Goal: Obtain resource: Obtain resource

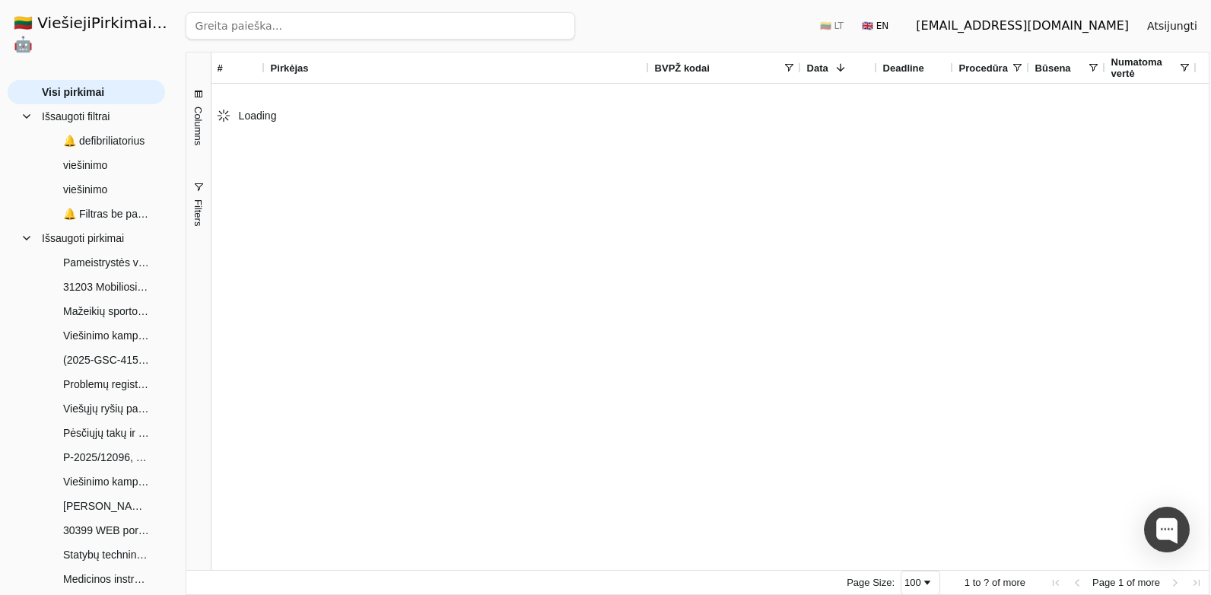
click at [229, 26] on input "search" at bounding box center [380, 25] width 389 height 27
paste input "4358194"
type input "4358194"
click button "Ieškoti" at bounding box center [545, 25] width 59 height 27
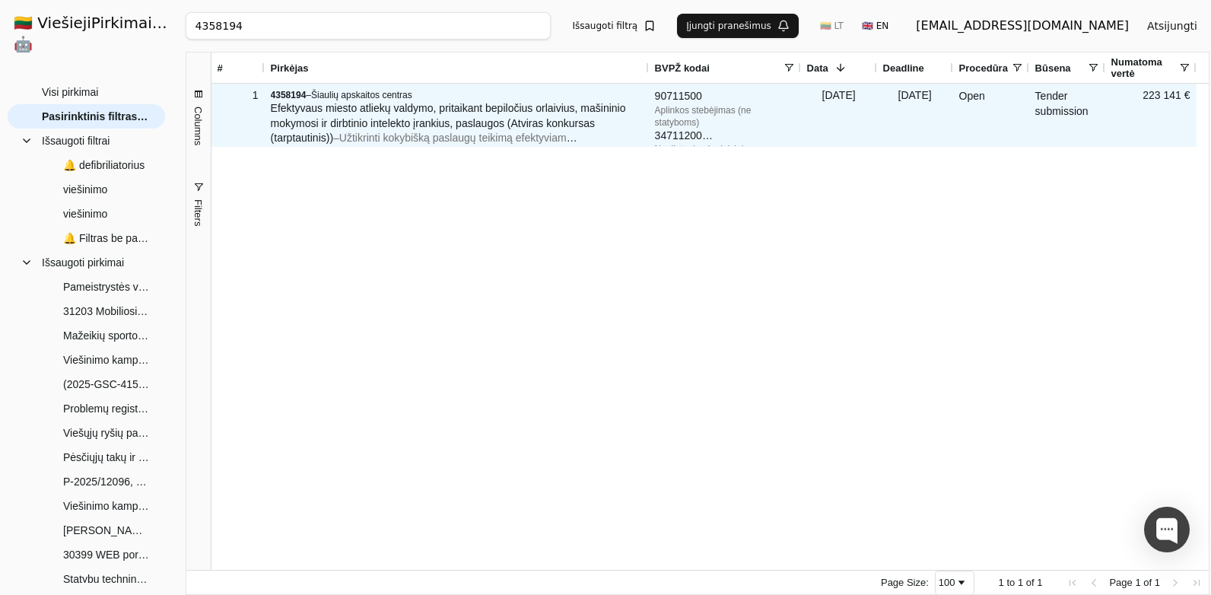
click at [429, 129] on span "Efektyvaus miesto atliekų valdymo, pritaikant bepiločius orlaivius, mašininio m…" at bounding box center [448, 123] width 355 height 42
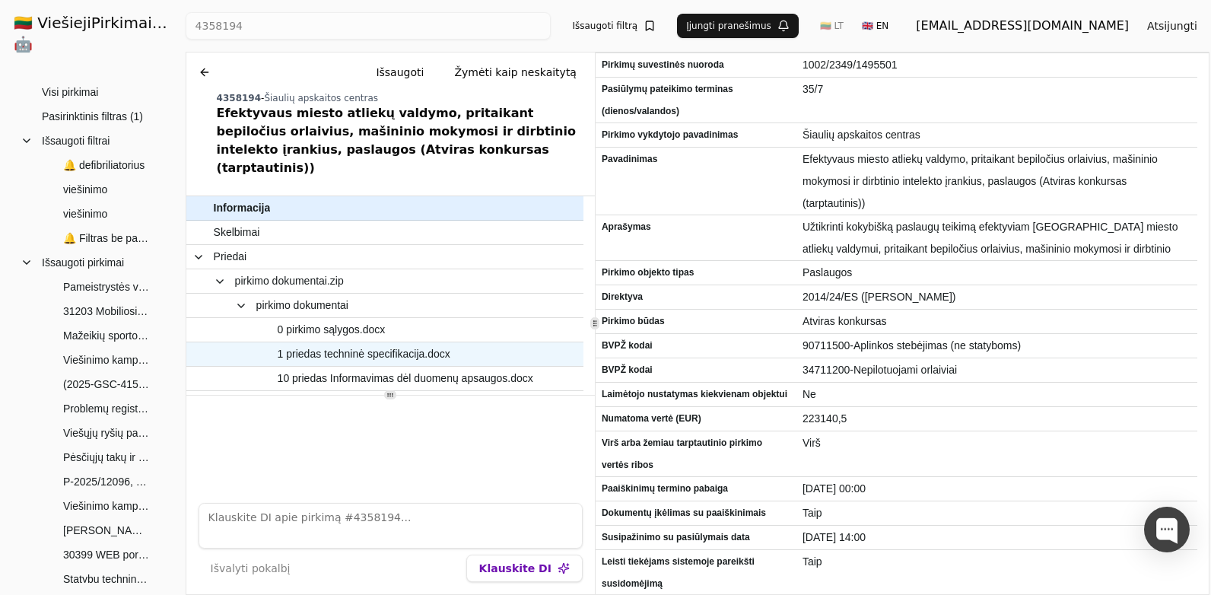
click at [424, 343] on span "1 priedas techninė specifikacija.docx" at bounding box center [364, 354] width 173 height 22
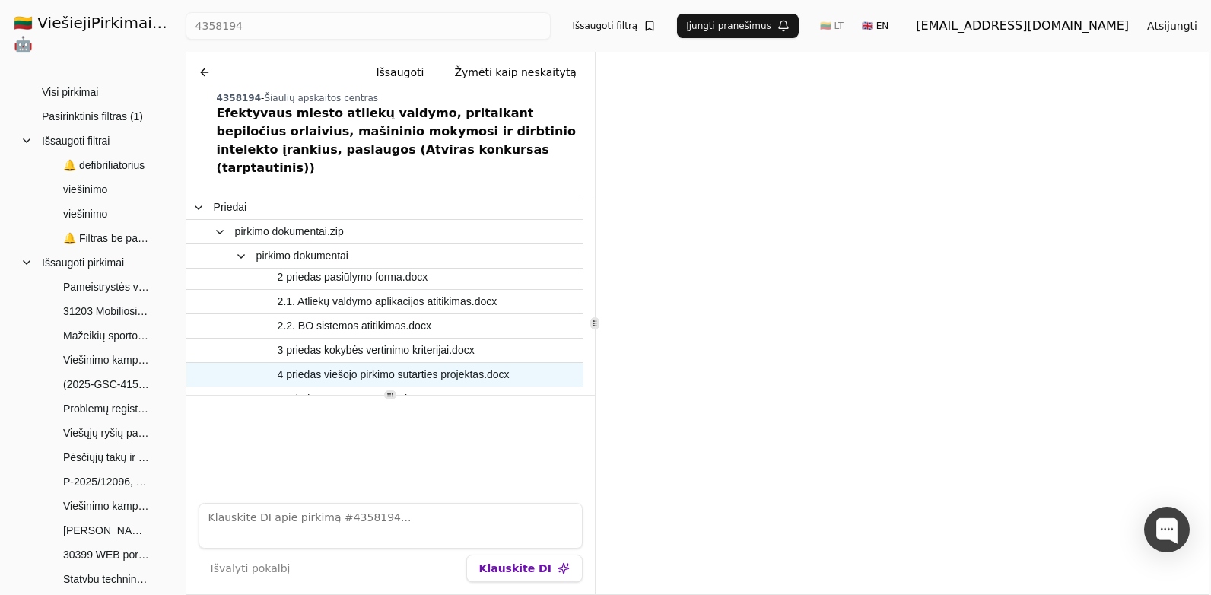
scroll to position [228, 0]
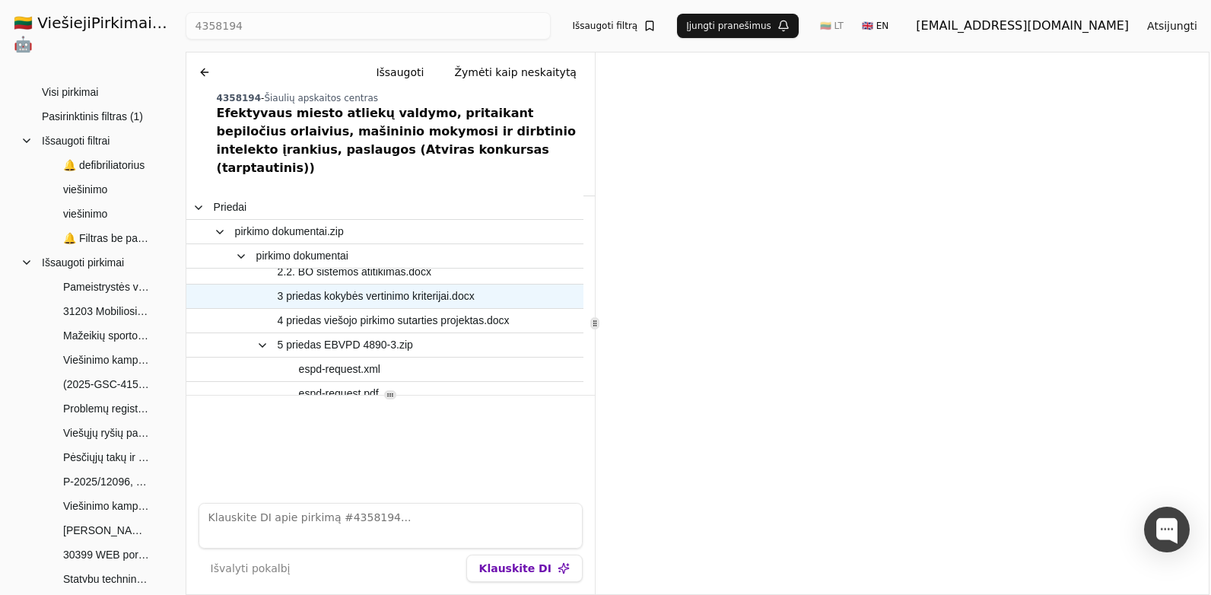
click at [494, 285] on span "3 priedas kokybės vertinimo kriterijai.docx" at bounding box center [377, 296] width 327 height 22
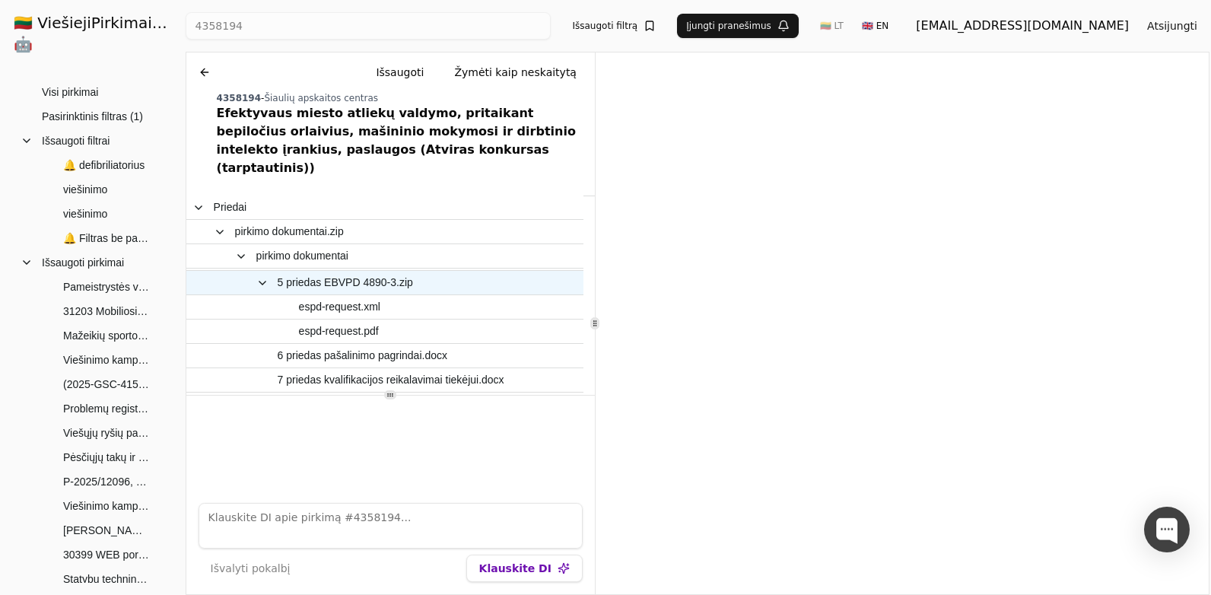
scroll to position [304, 0]
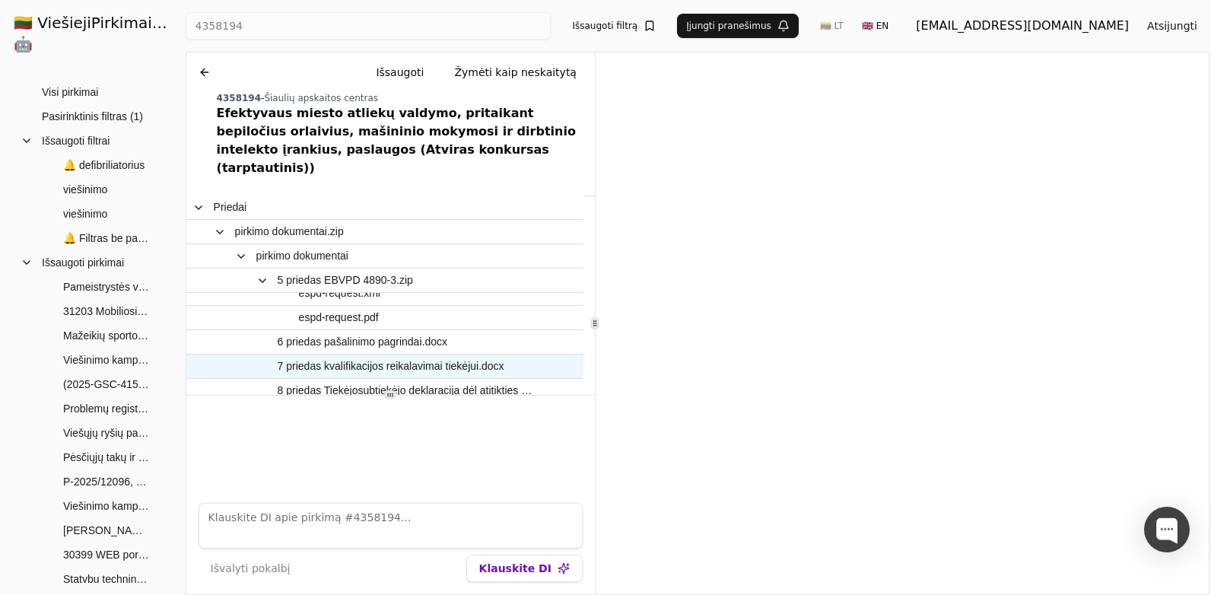
click at [455, 355] on span "7 priedas kvalifikacijos reikalavimai tiekėjui.docx" at bounding box center [391, 366] width 227 height 22
